Goal: Task Accomplishment & Management: Use online tool/utility

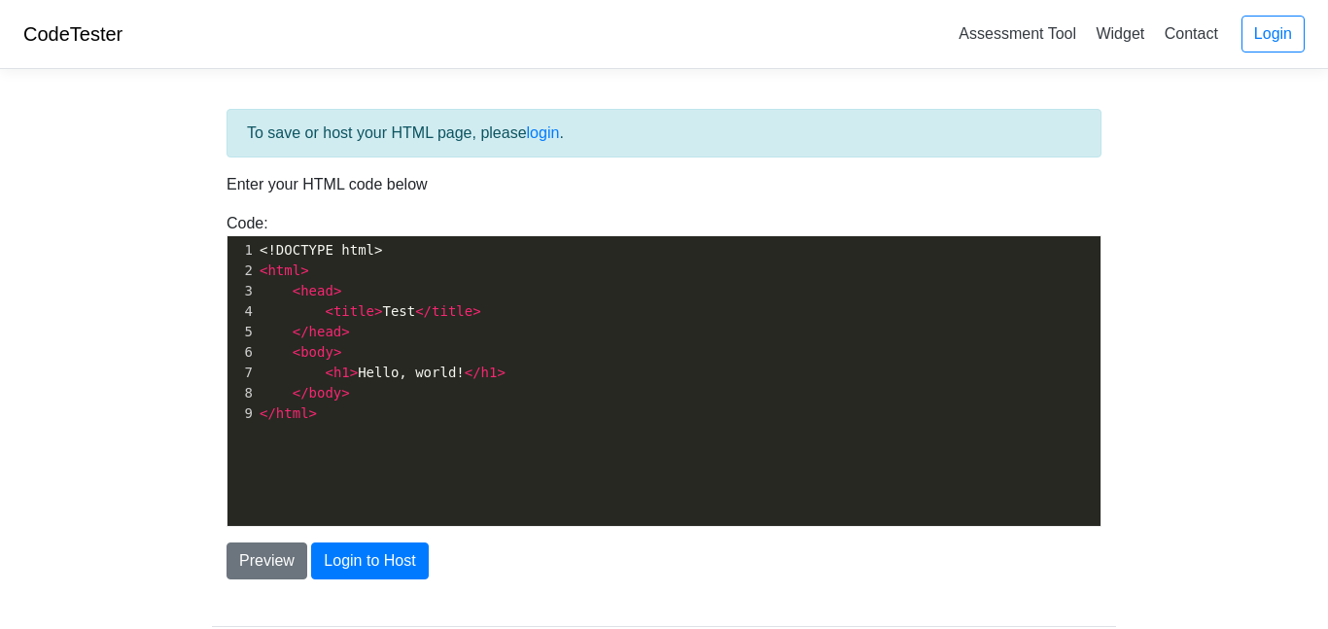
scroll to position [7, 0]
type textarea "<!DOCTYPE html> <html> <head> <title>Test</title> </head> <body> <h1>Hello, wor…"
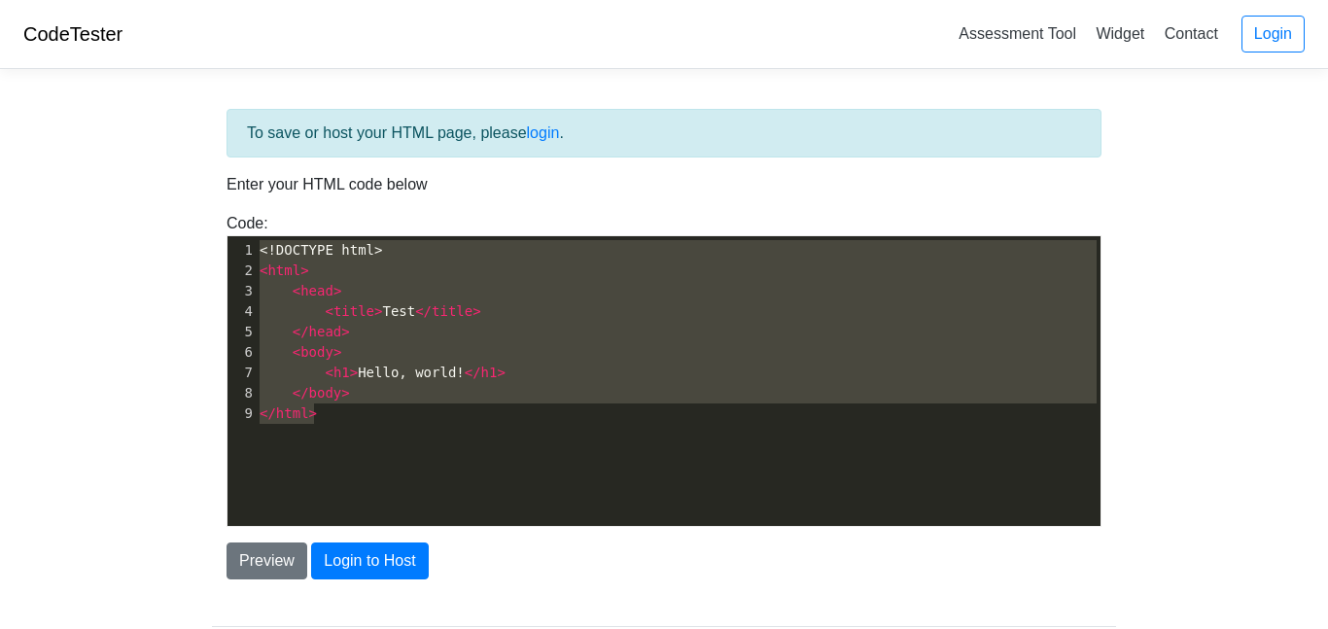
drag, startPoint x: 0, startPoint y: 0, endPoint x: 46, endPoint y: 141, distance: 148.2
click at [46, 141] on body "CodeTester Assessment Tool Widget Contact Login To save or host your HTML page,…" at bounding box center [664, 350] width 1328 height 700
click at [349, 394] on pre "</ body >" at bounding box center [678, 393] width 845 height 20
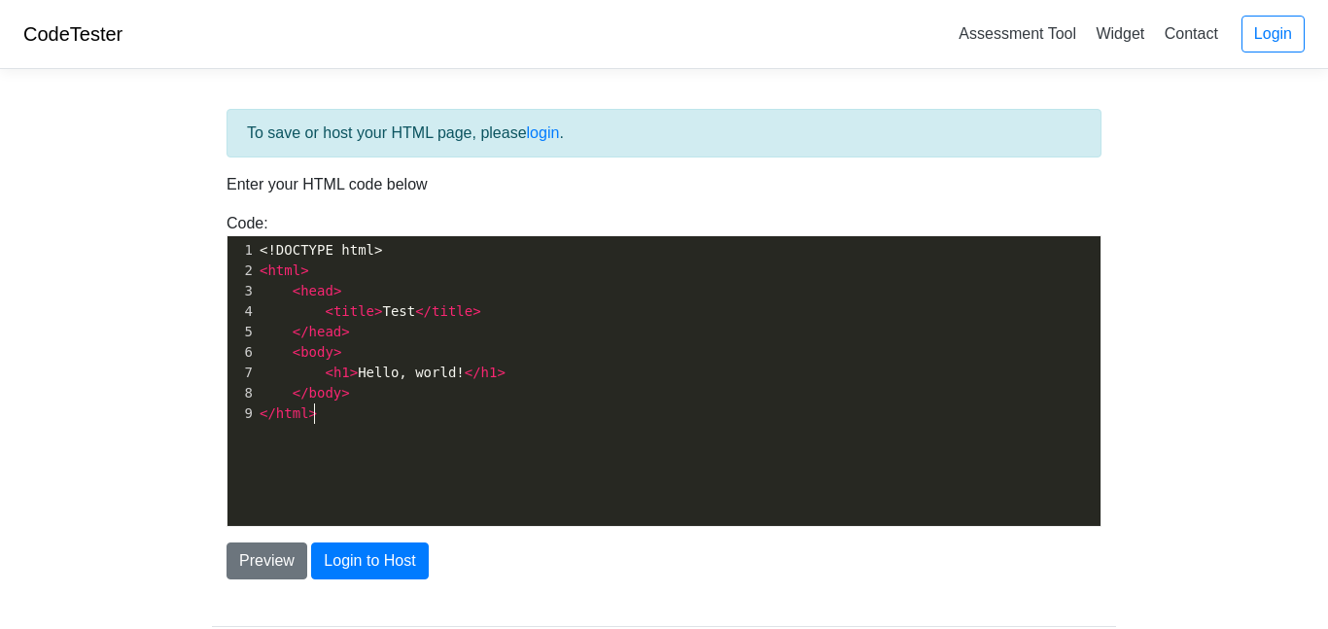
type textarea "<!DOCTYPE html> <html> <head> <title>Test</title> </head> <body> <h1>Hello, wor…"
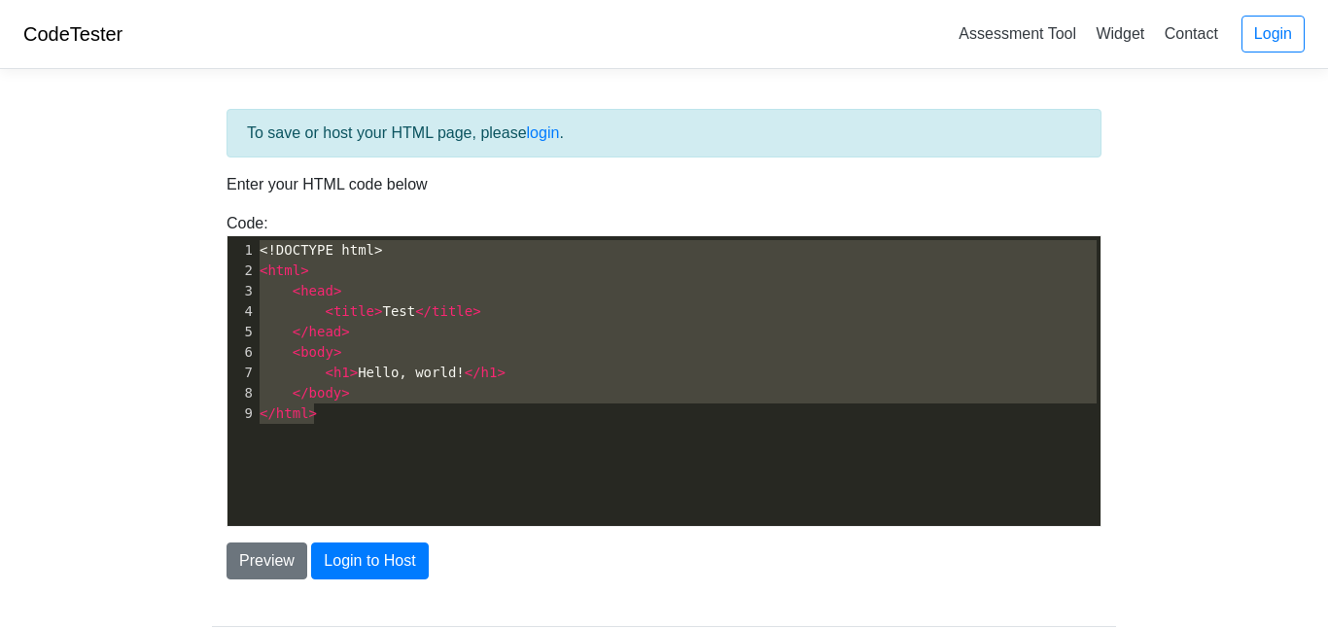
drag, startPoint x: 366, startPoint y: 413, endPoint x: 23, endPoint y: 105, distance: 461.2
click at [23, 105] on body "CodeTester Assessment Tool Widget Contact Login To save or host your HTML page,…" at bounding box center [664, 350] width 1328 height 700
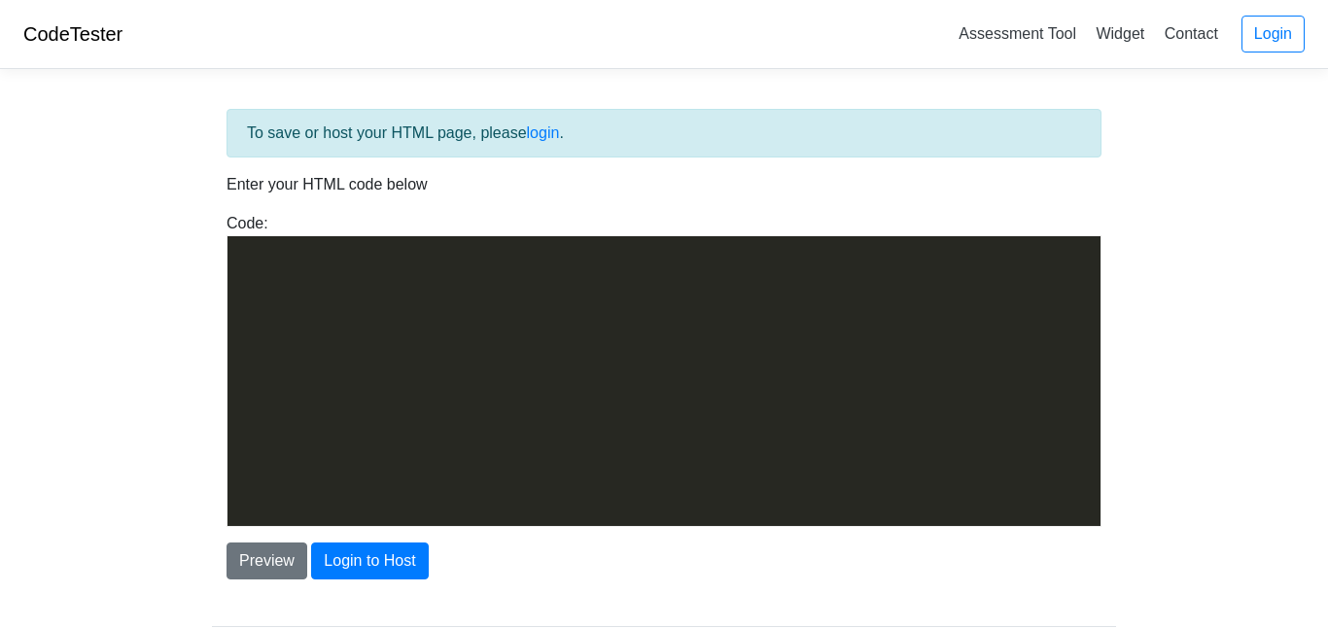
scroll to position [1821, 0]
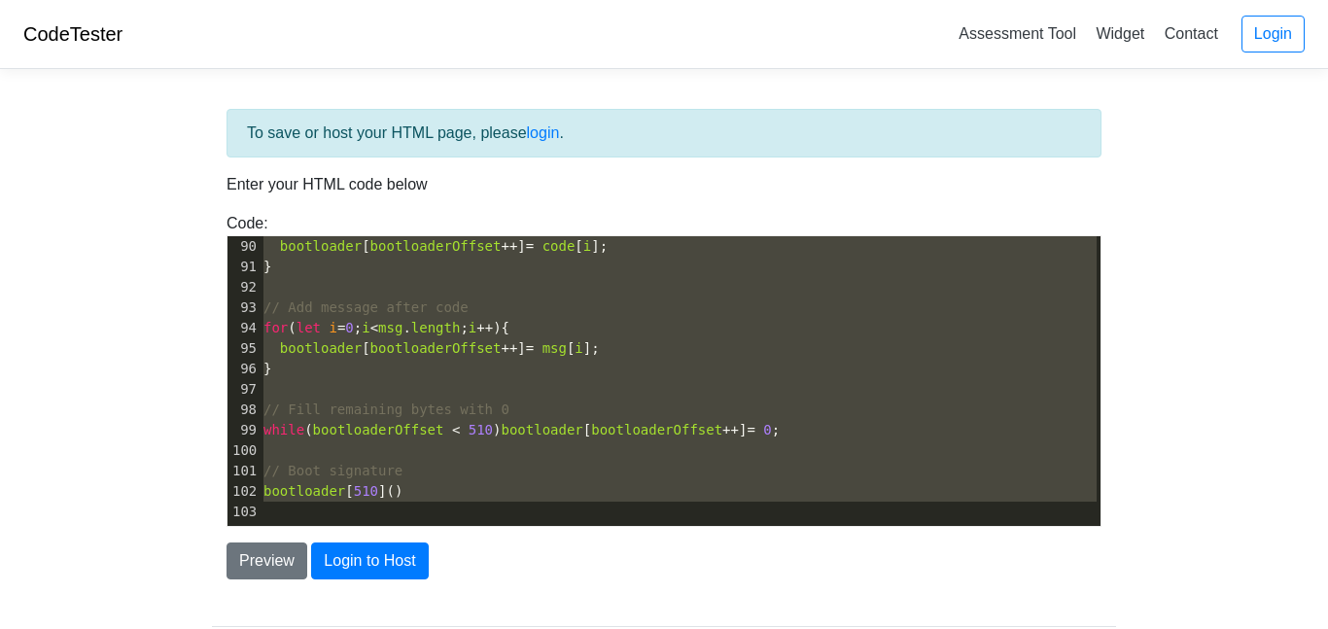
type textarea "<!DOCTYPE html> <html lang="en"> <head> <meta charset="UTF-8"> <title>Bootloade…"
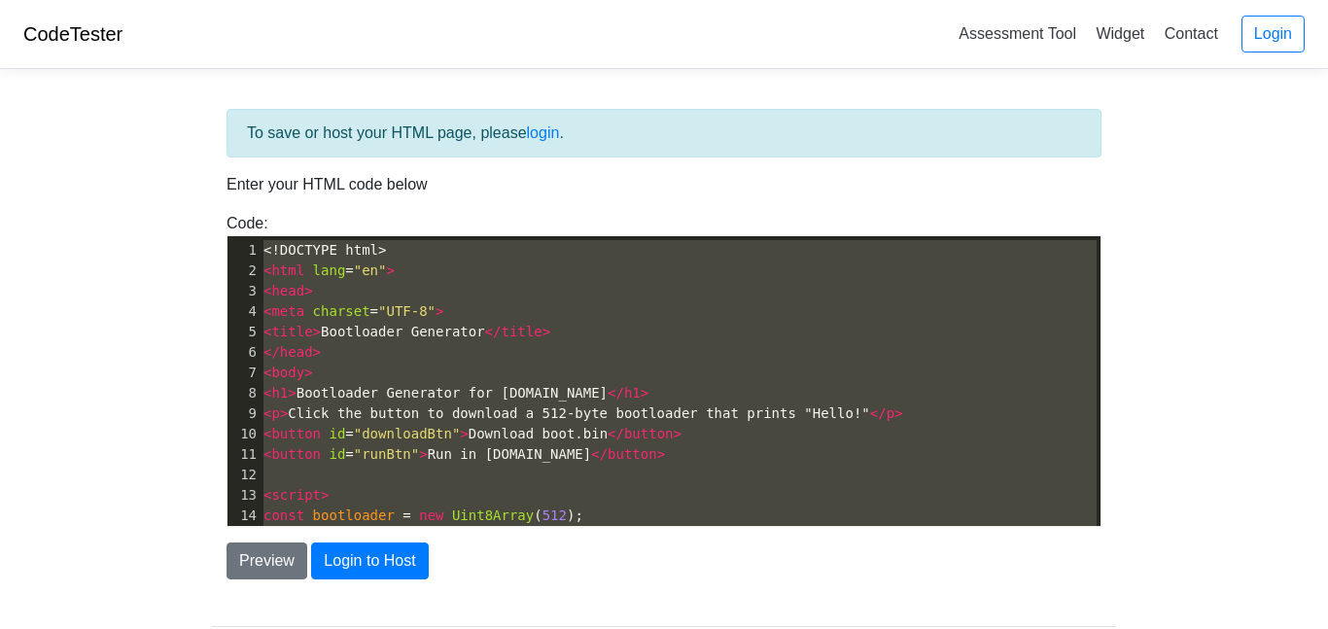
drag, startPoint x: 291, startPoint y: 503, endPoint x: 264, endPoint y: 43, distance: 460.5
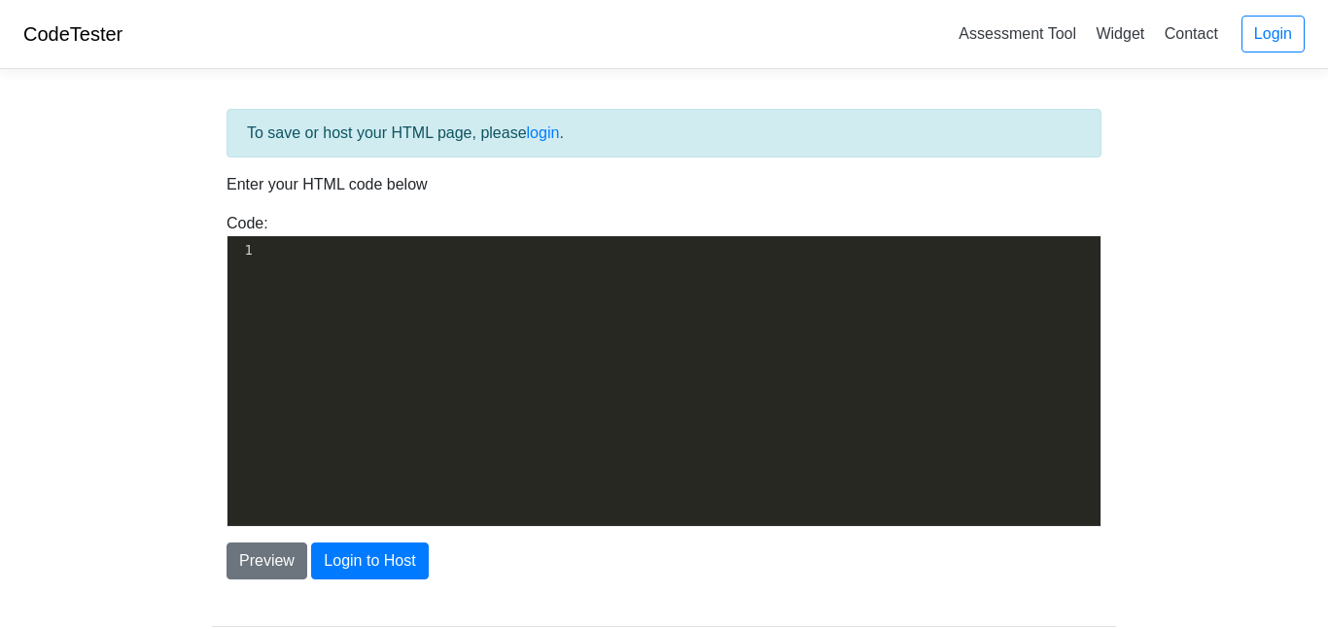
click at [398, 295] on div "​ x 52 103 1 ​ 1 ​" at bounding box center [678, 395] width 902 height 319
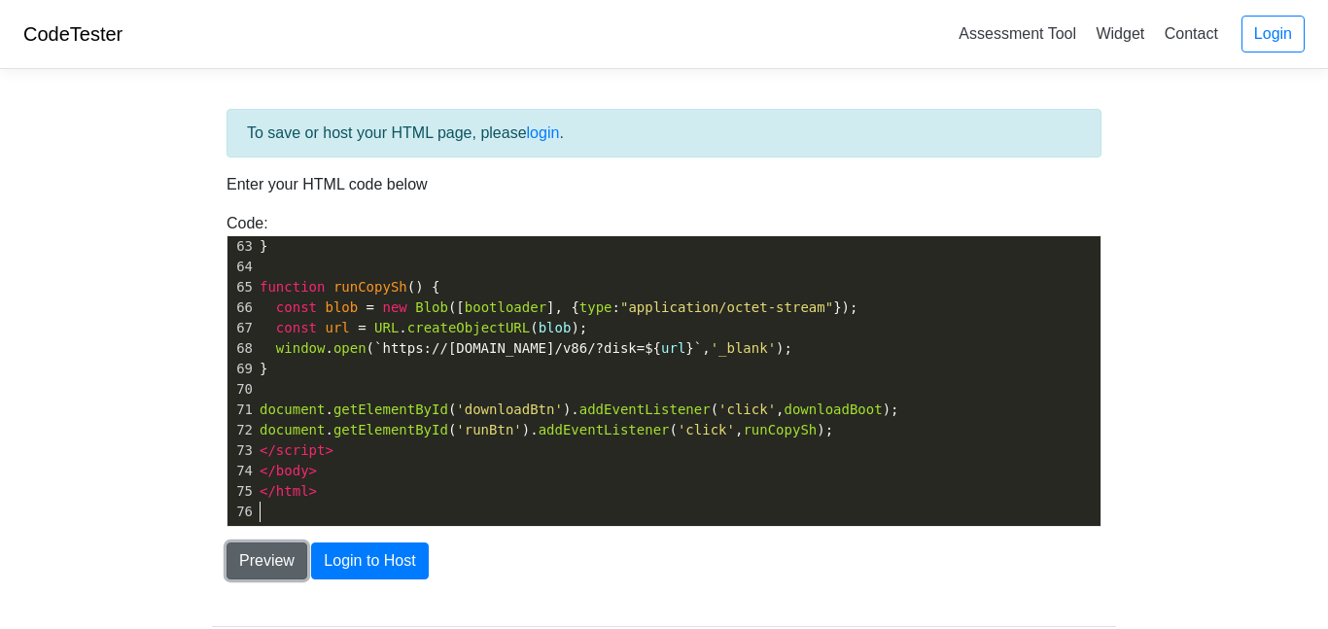
click at [280, 566] on button "Preview" at bounding box center [266, 560] width 81 height 37
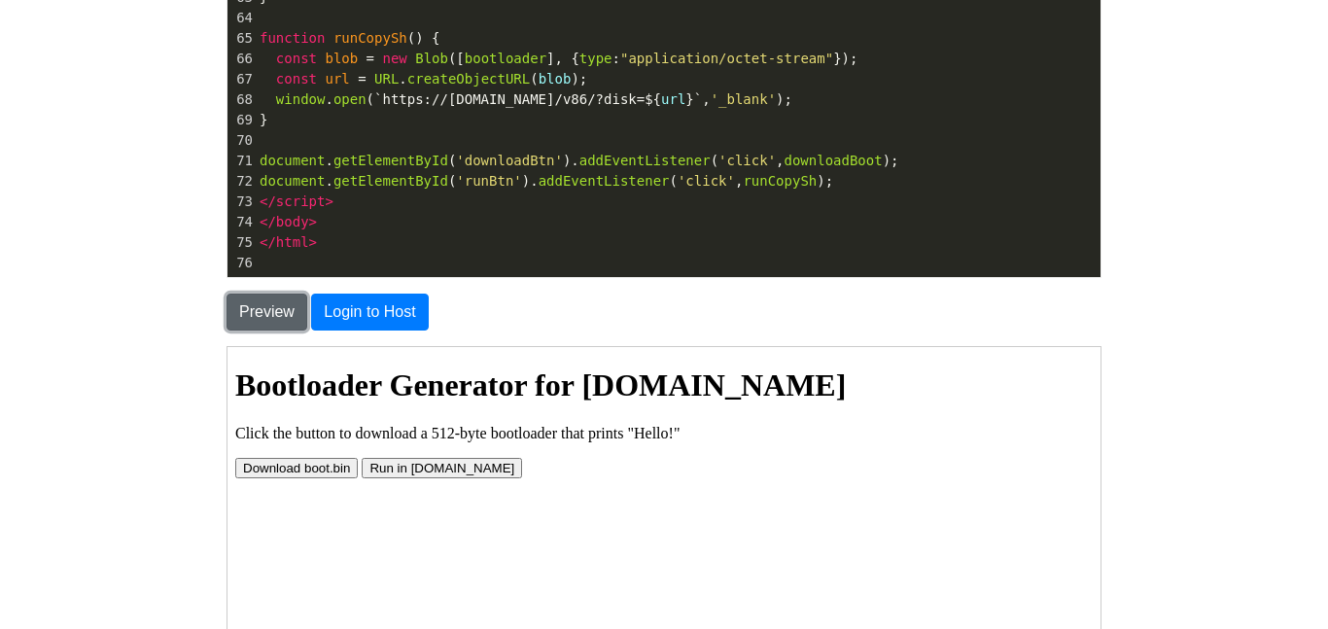
scroll to position [445, 0]
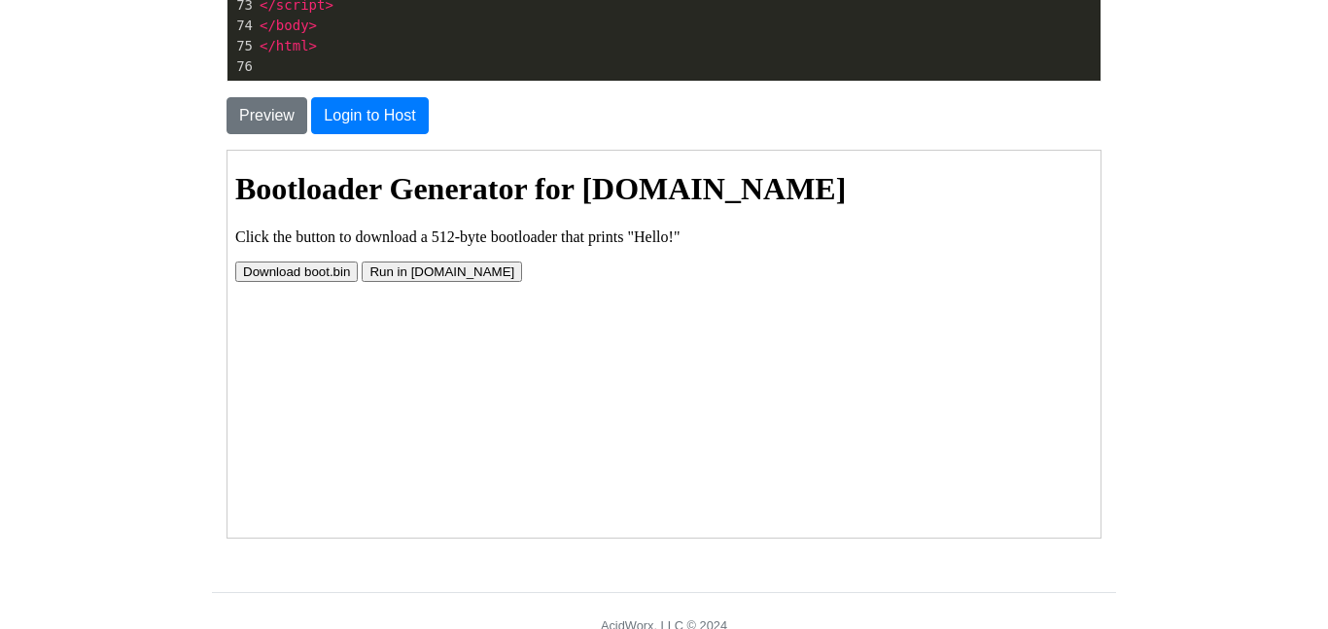
click at [401, 276] on button "Run in [DOMAIN_NAME]" at bounding box center [441, 271] width 160 height 20
click at [311, 285] on html "Bootloader Generator for Copy.sh Click the button to download a 512-byte bootlo…" at bounding box center [662, 219] width 873 height 139
click at [308, 277] on button "Download boot.bin" at bounding box center [295, 271] width 122 height 20
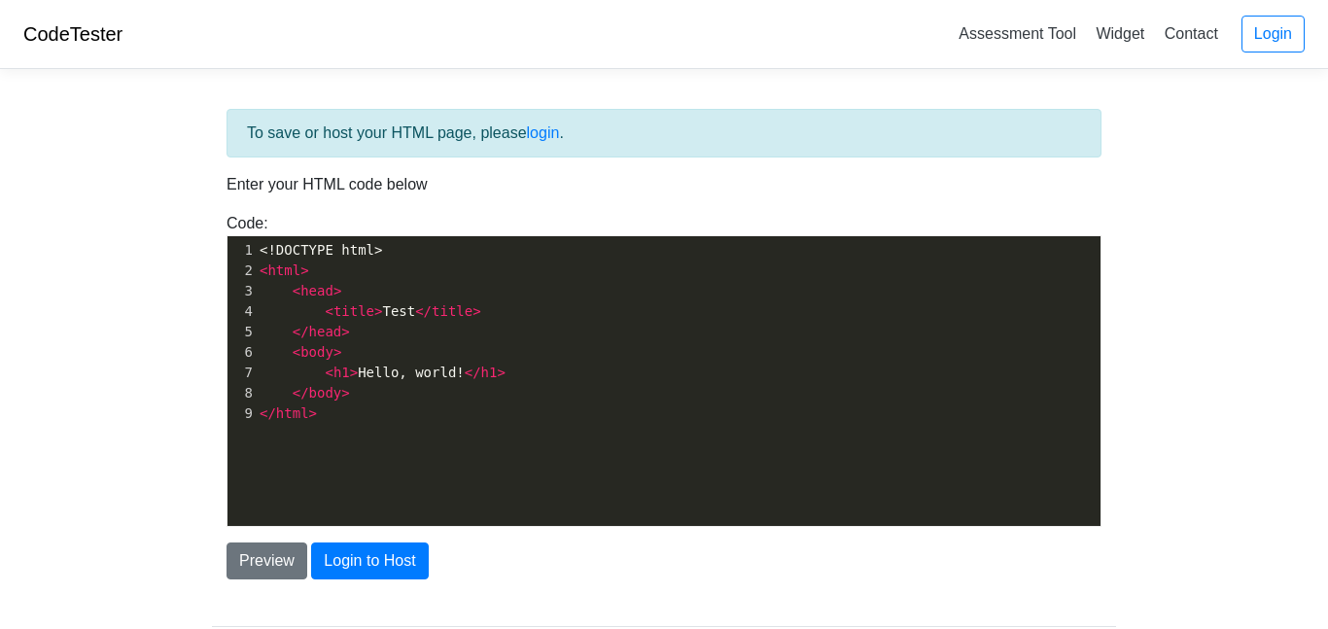
scroll to position [118, 0]
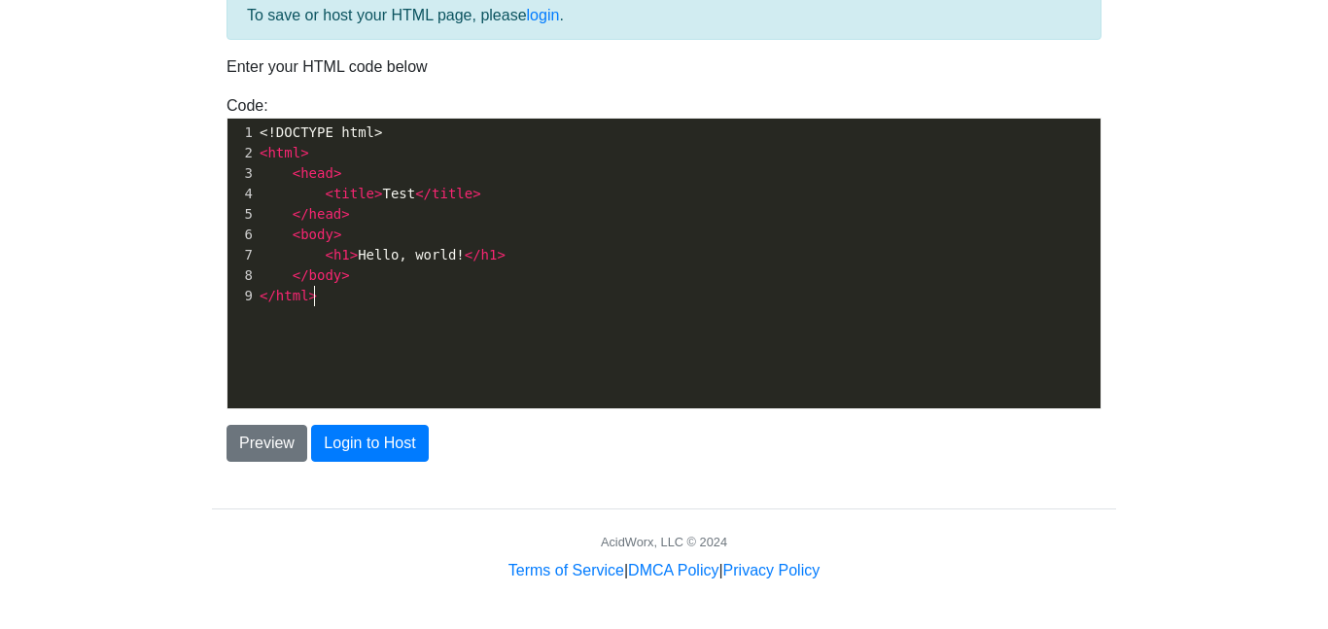
scroll to position [7, 0]
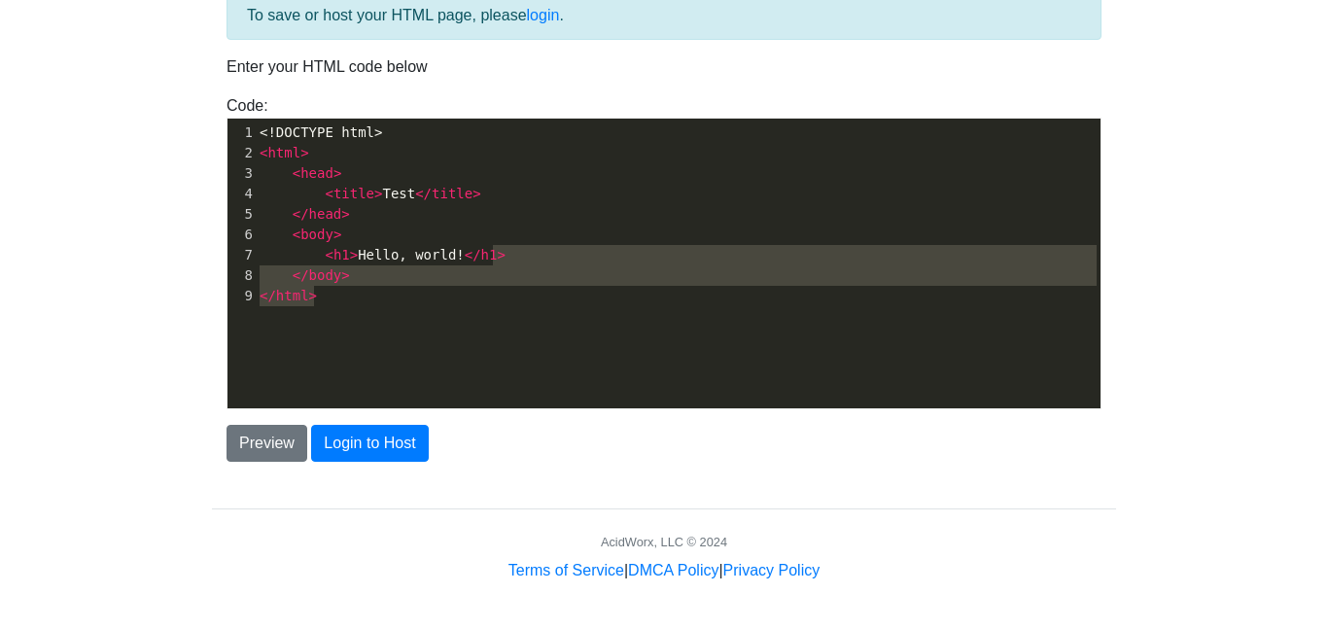
type textarea "<!DOCTYPE html> <html> <head> <title>Test</title> </head> <body> <h1>Hello, wor…"
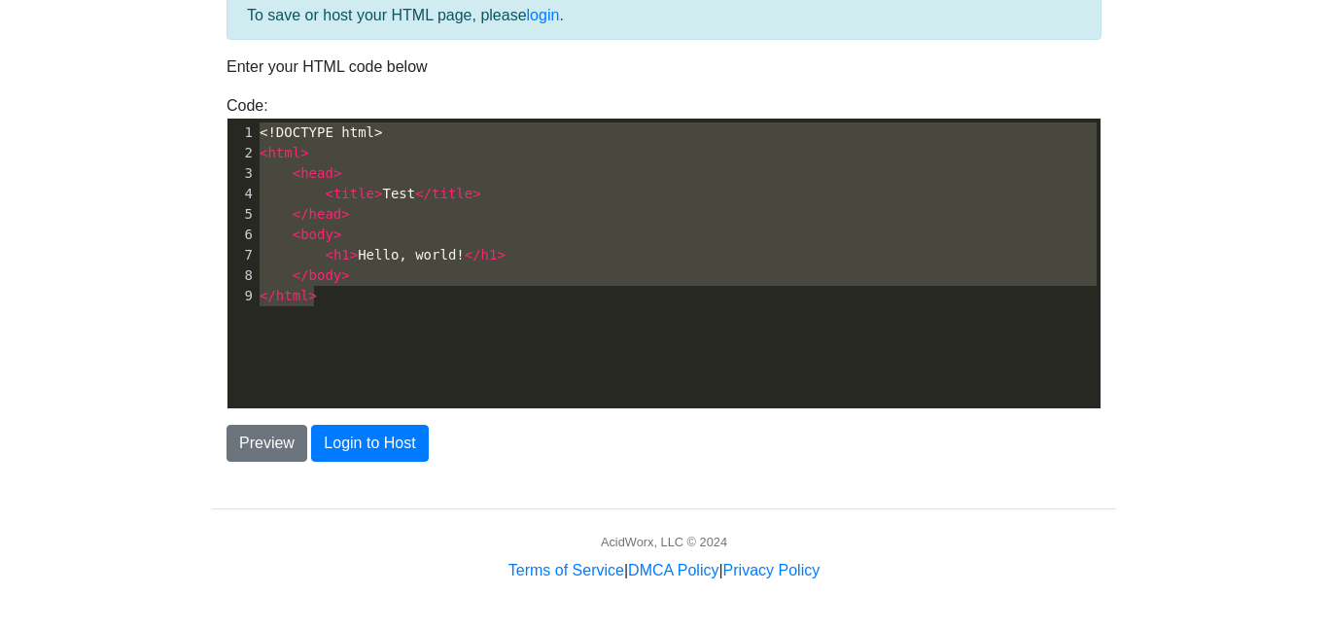
drag, startPoint x: 539, startPoint y: 287, endPoint x: 37, endPoint y: 72, distance: 546.5
click at [37, 72] on body "CodeTester Assessment Tool Widget Contact Login To save or host your HTML page,…" at bounding box center [664, 232] width 1328 height 700
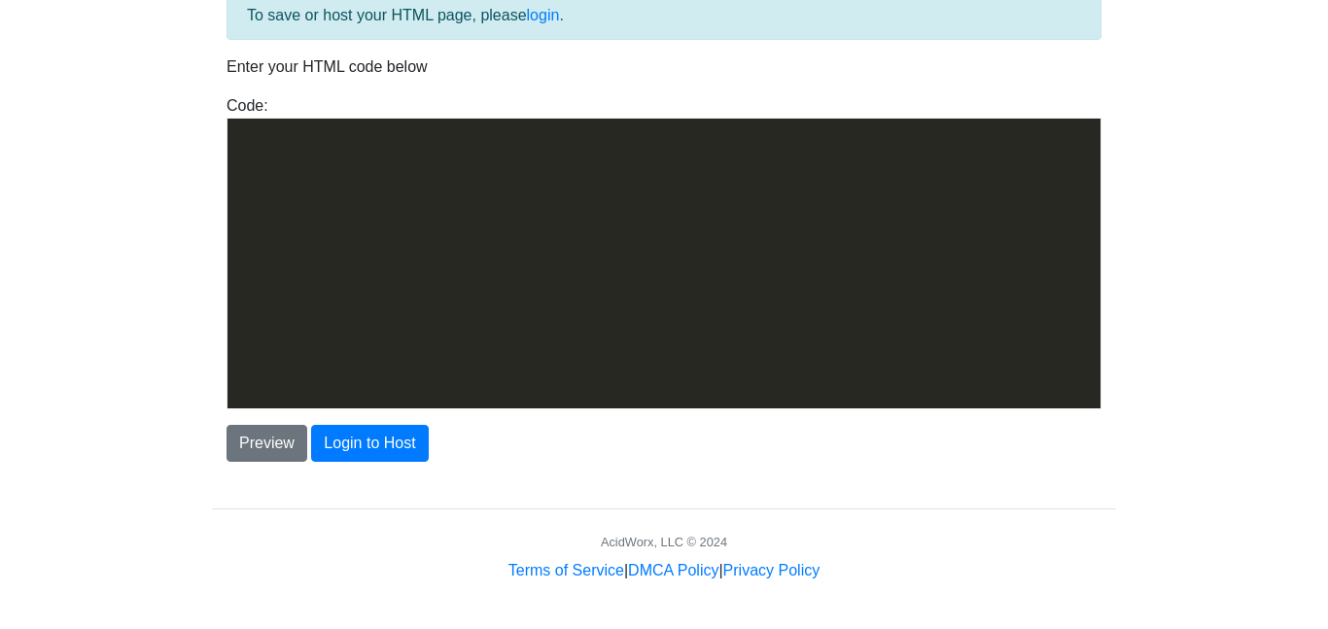
scroll to position [1698, 0]
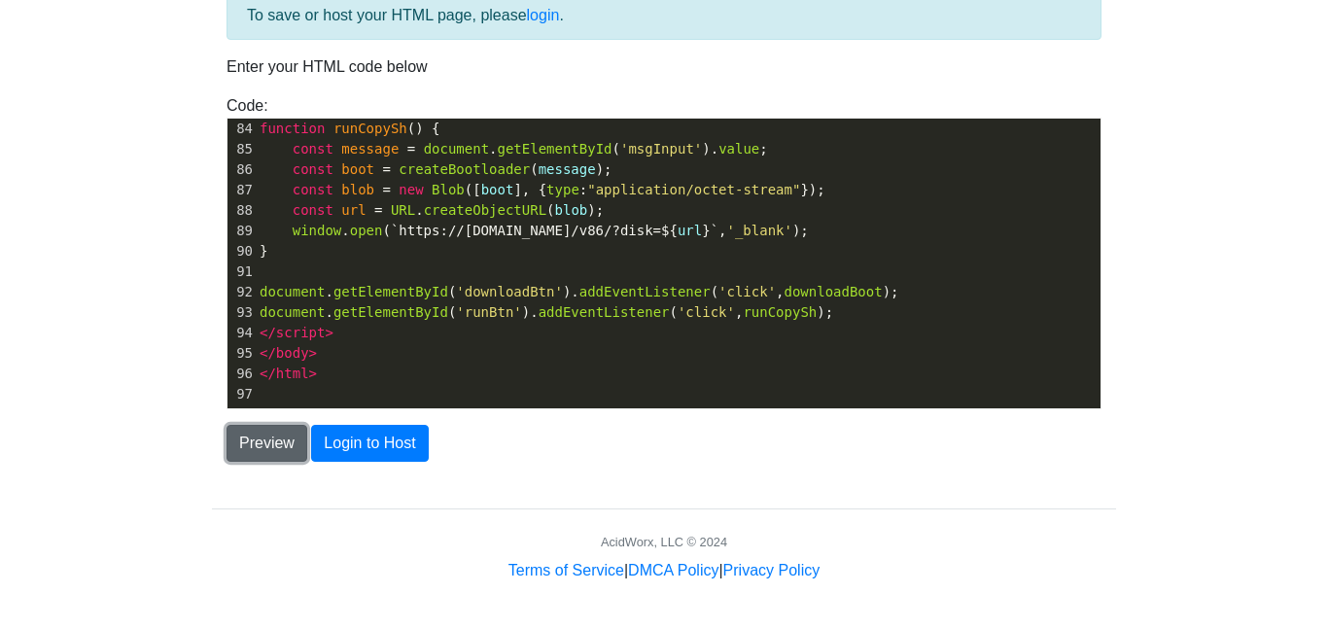
click at [266, 440] on button "Preview" at bounding box center [266, 443] width 81 height 37
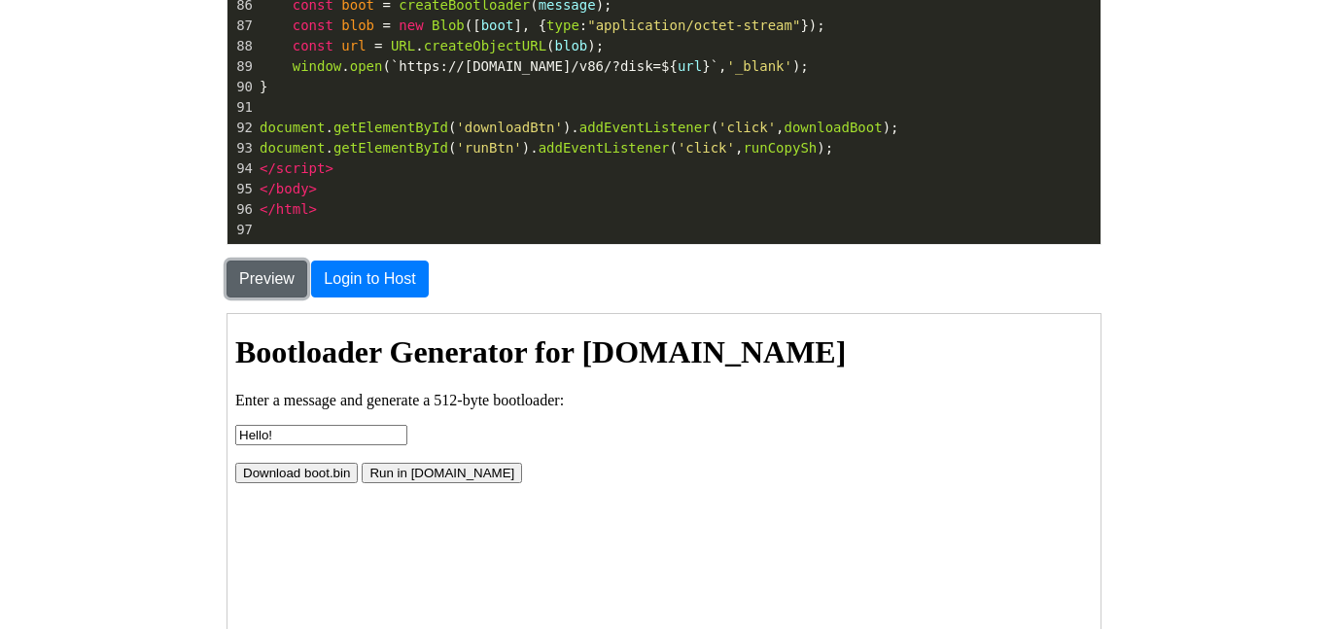
scroll to position [283, 0]
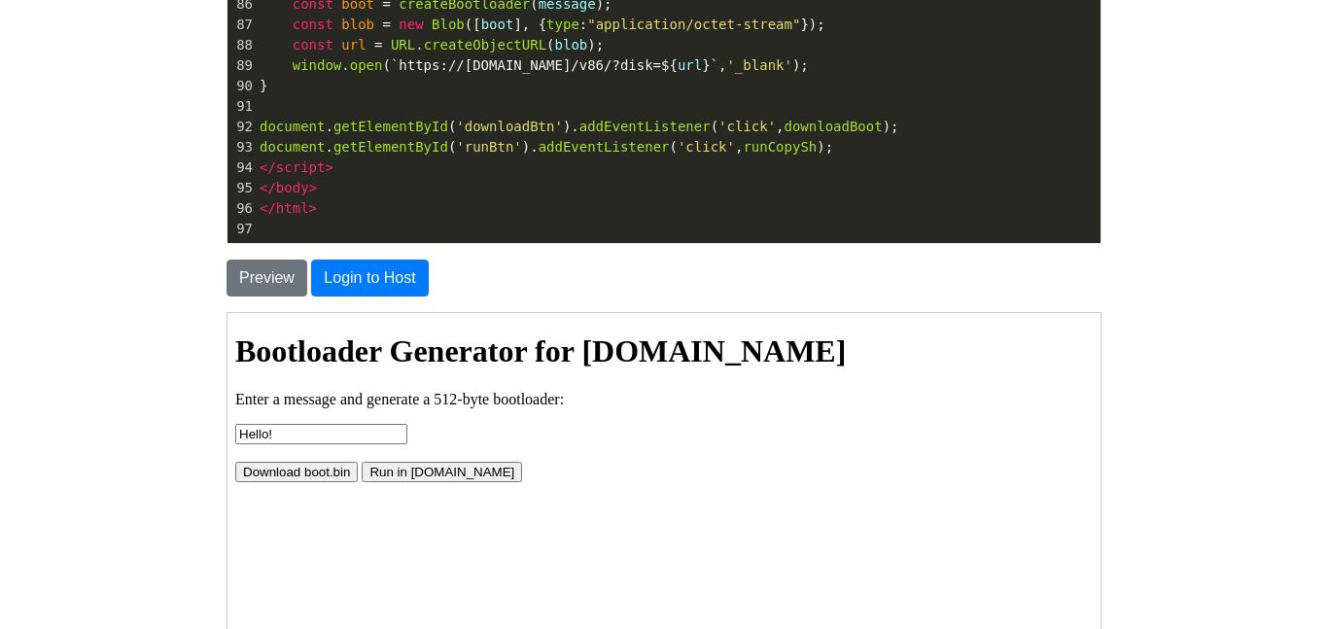
click at [333, 435] on input "Hello!" at bounding box center [320, 433] width 172 height 20
type input "Hello! Big boy."
click at [313, 477] on button "Download boot.bin" at bounding box center [295, 471] width 122 height 20
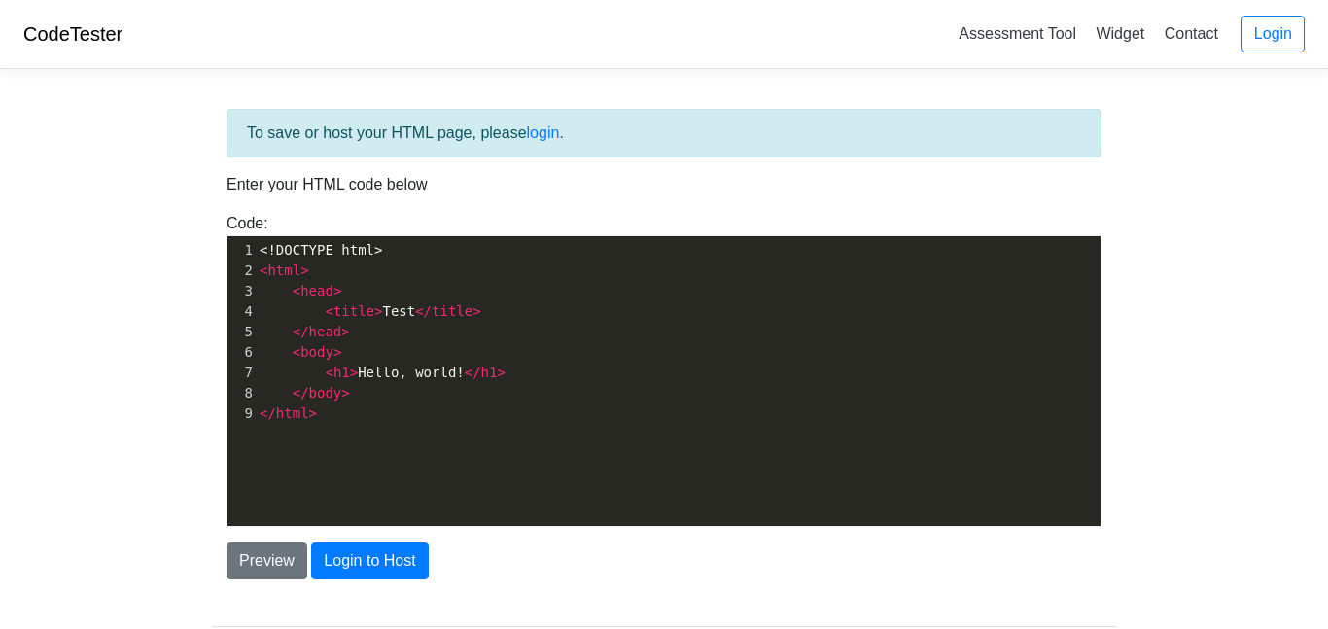
scroll to position [7, 0]
click at [405, 477] on div "xxxxxxxxxx 1 <!DOCTYPE html> 2 < html > 3 < head > 4 < title > Test </ title > …" at bounding box center [678, 395] width 902 height 319
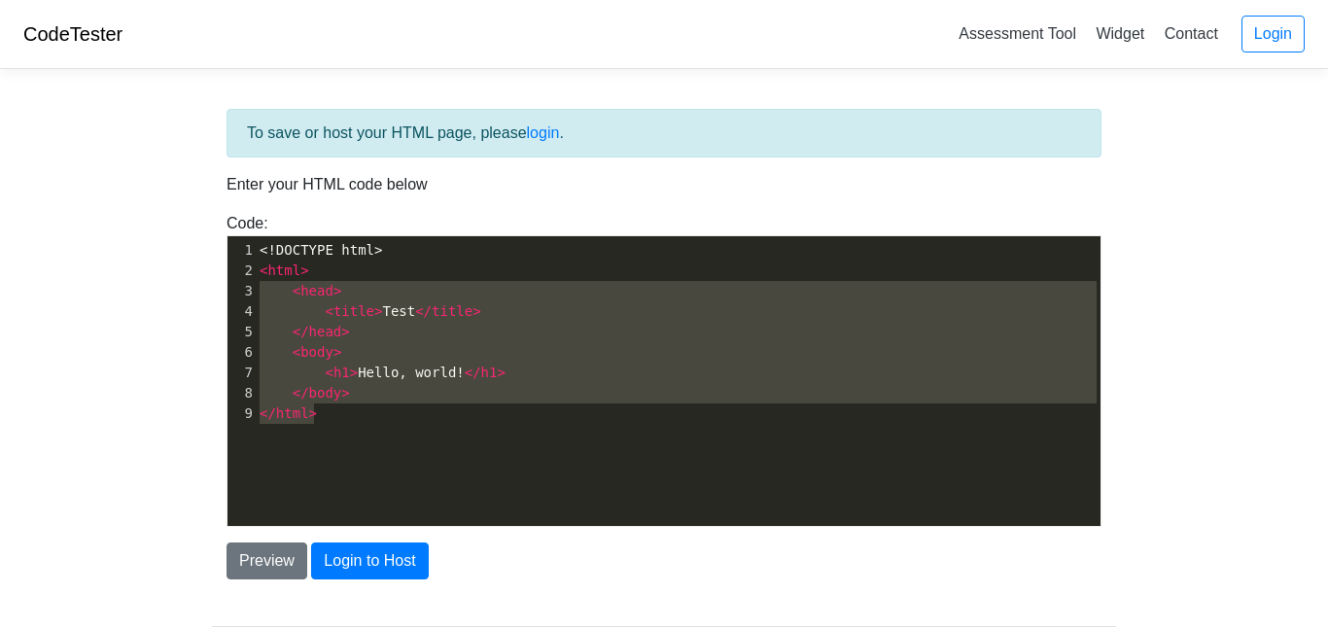
type textarea "<!DOCTYPE html> <html> <head> <title>Test</title> </head> <body> <h1>Hello, wor…"
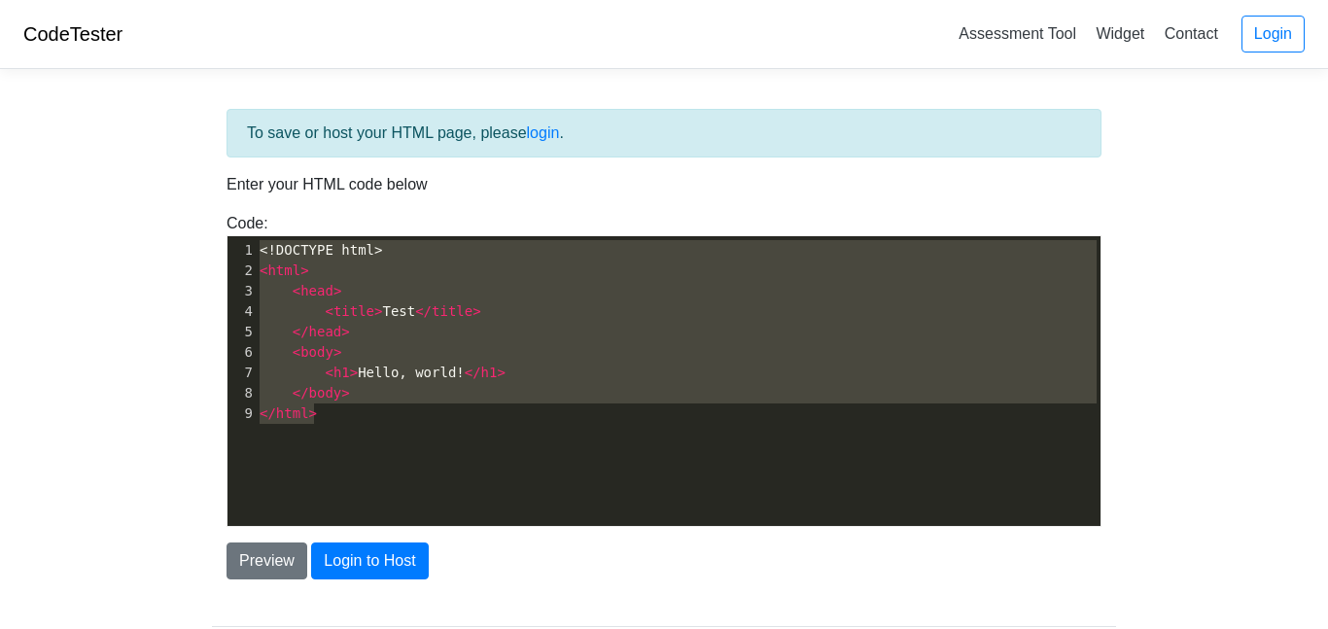
drag, startPoint x: 405, startPoint y: 477, endPoint x: 178, endPoint y: 230, distance: 335.7
click at [178, 230] on body "CodeTester Assessment Tool Widget Contact Login To save or host your HTML page,…" at bounding box center [664, 350] width 1328 height 700
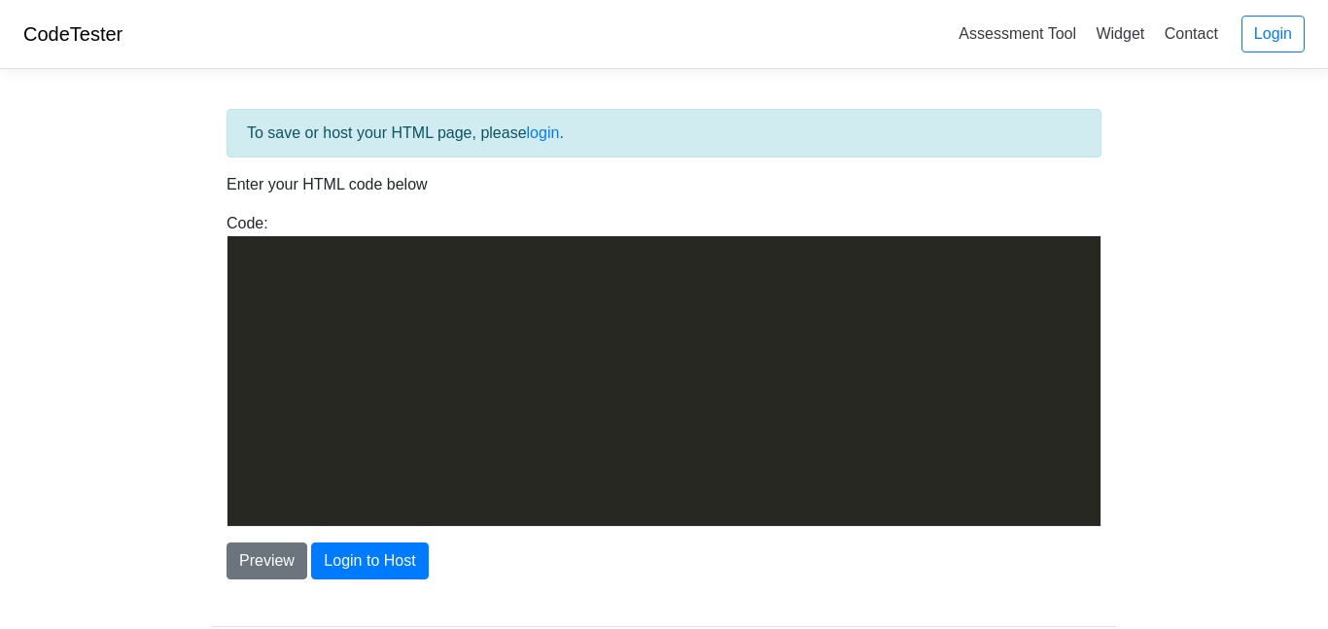
scroll to position [1719, 0]
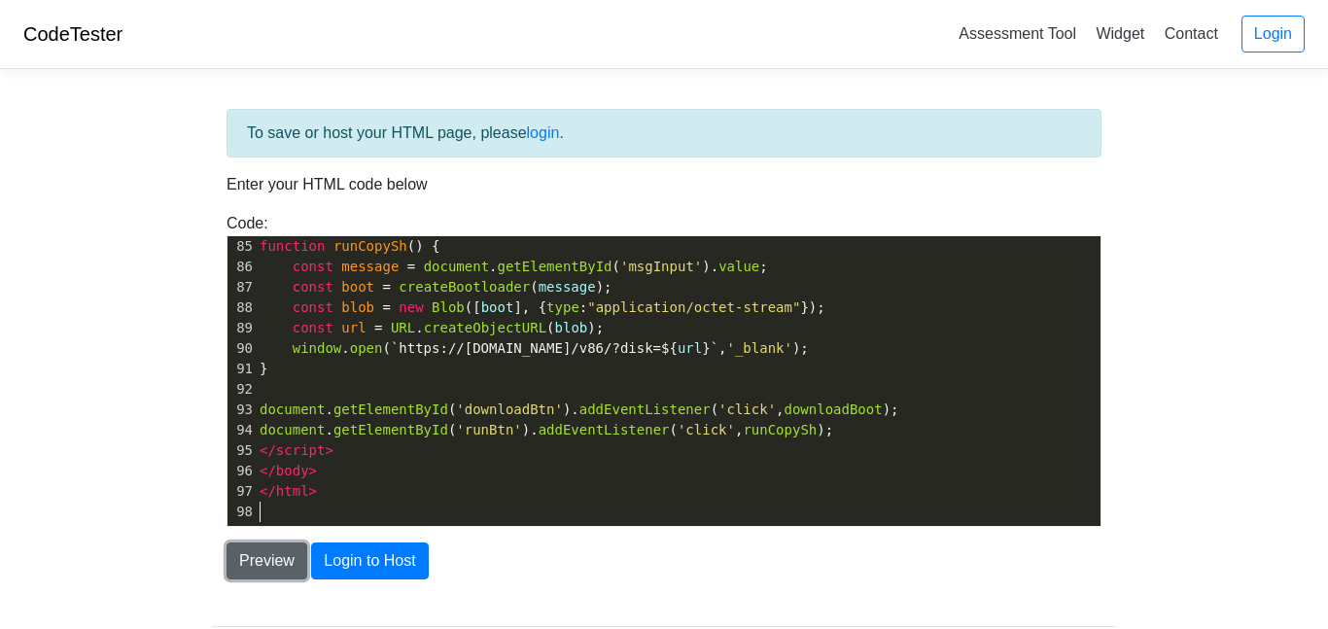
click at [255, 556] on button "Preview" at bounding box center [266, 560] width 81 height 37
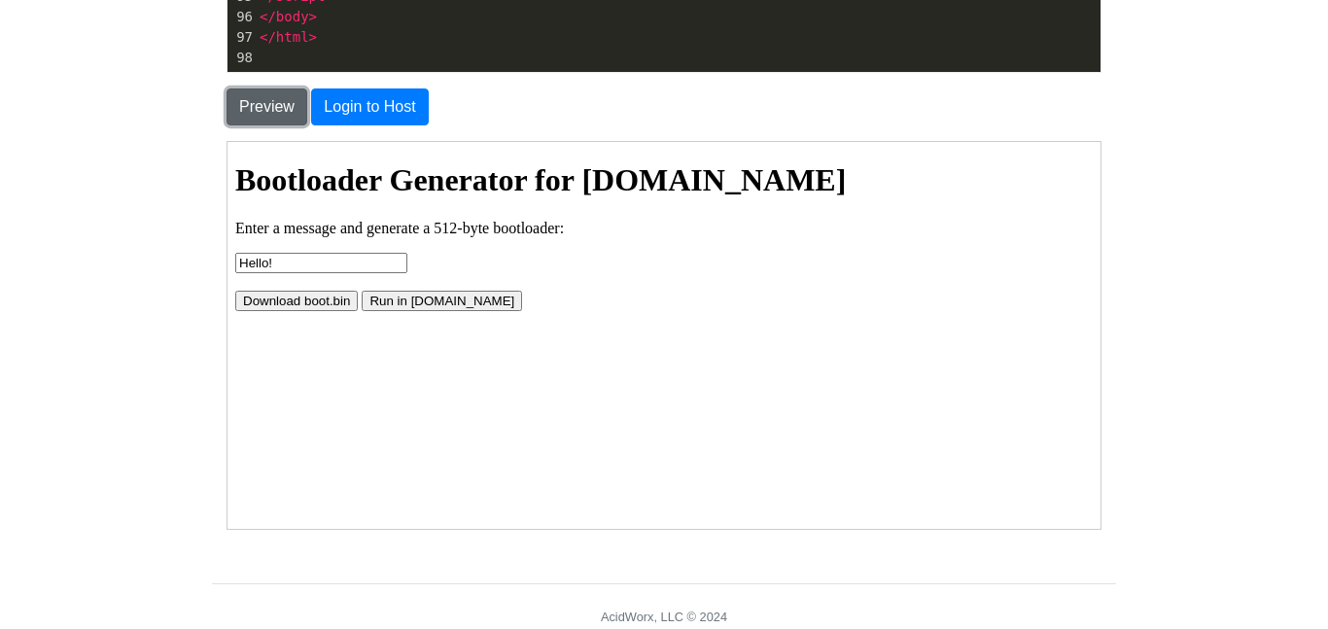
scroll to position [529, 0]
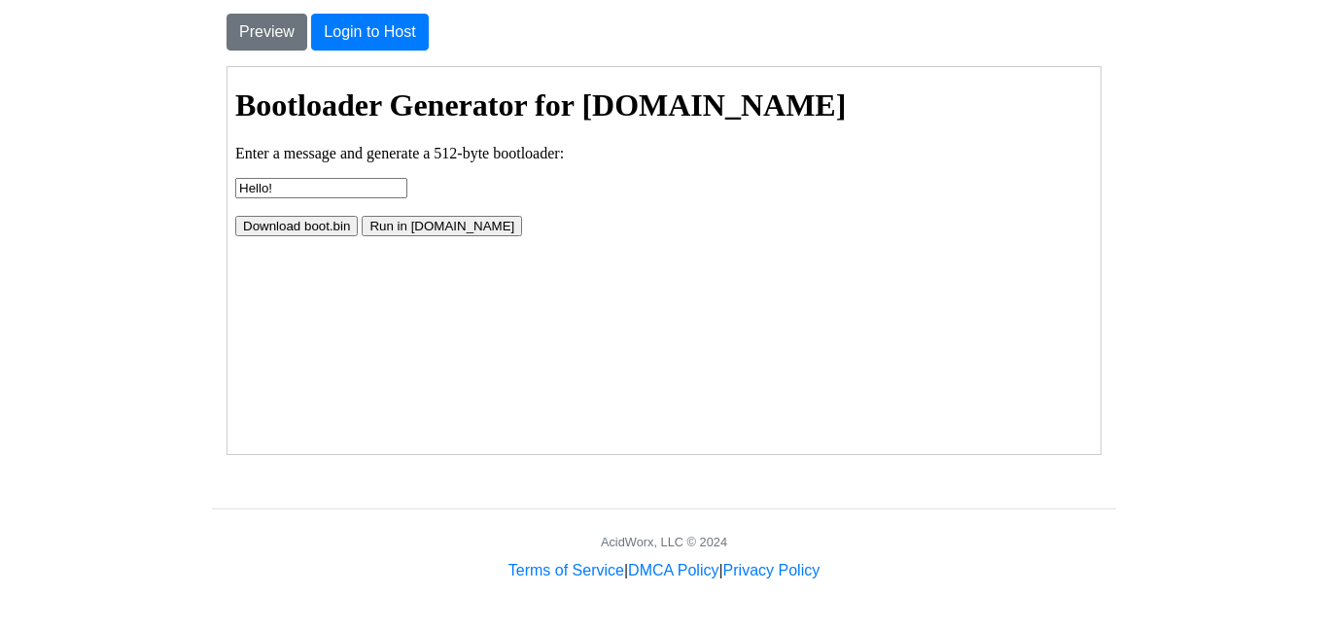
click at [277, 189] on input "Hello!" at bounding box center [320, 187] width 172 height 20
type input "Hello! Big Boy Beast."
click at [280, 226] on button "Download boot.bin" at bounding box center [295, 225] width 122 height 20
